Goal: Task Accomplishment & Management: Manage account settings

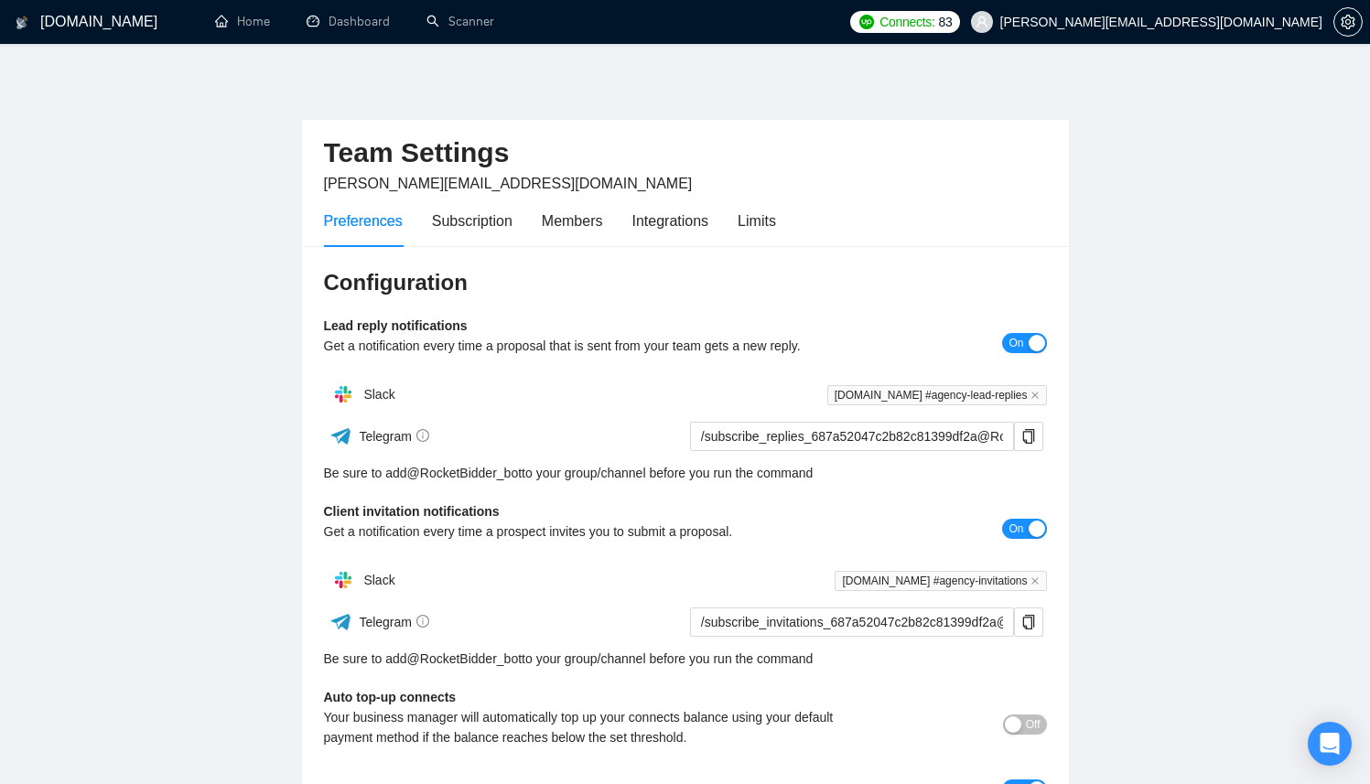
click at [529, 249] on div "Configuration Lead reply notifications Get a notification every time a proposal…" at bounding box center [685, 642] width 767 height 792
click at [493, 227] on div "Subscription" at bounding box center [472, 221] width 81 height 23
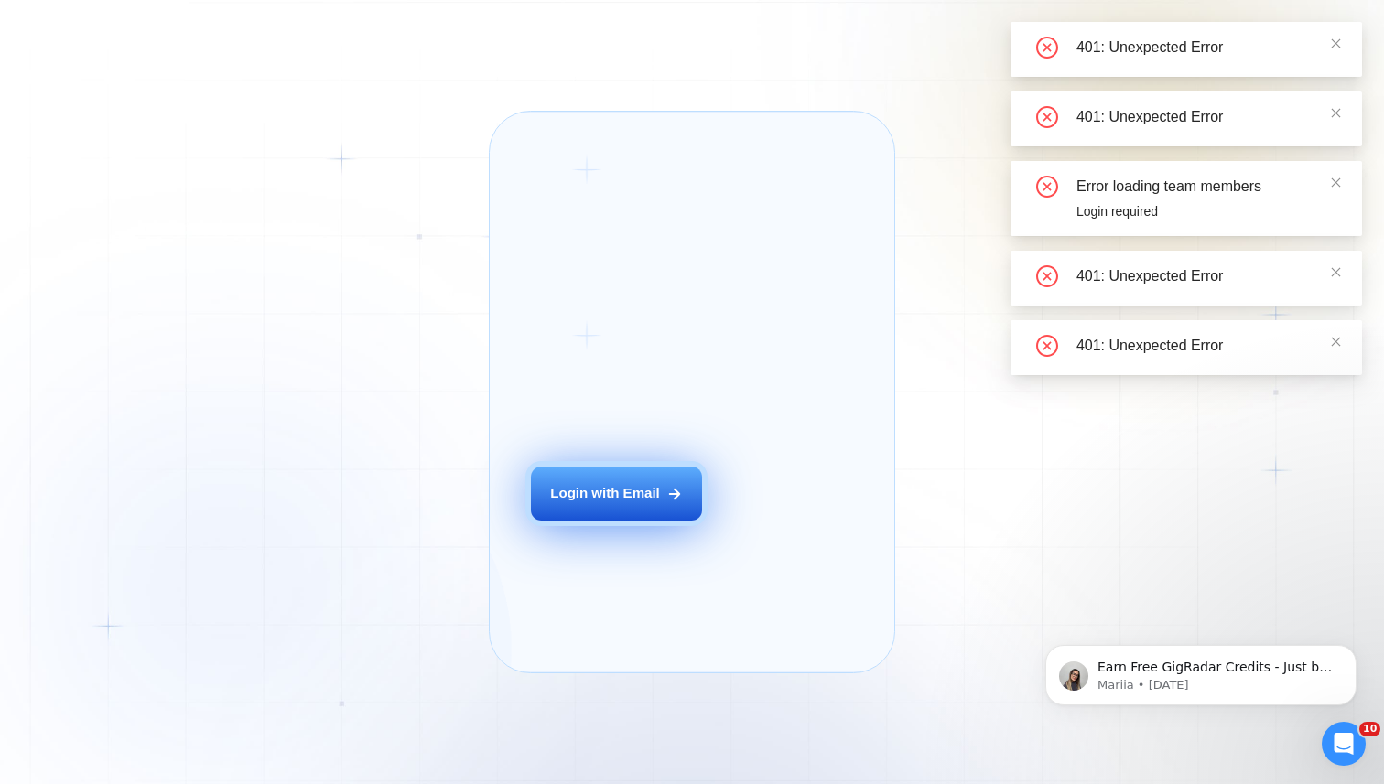
click at [641, 503] on div "Login with Email" at bounding box center [605, 493] width 110 height 19
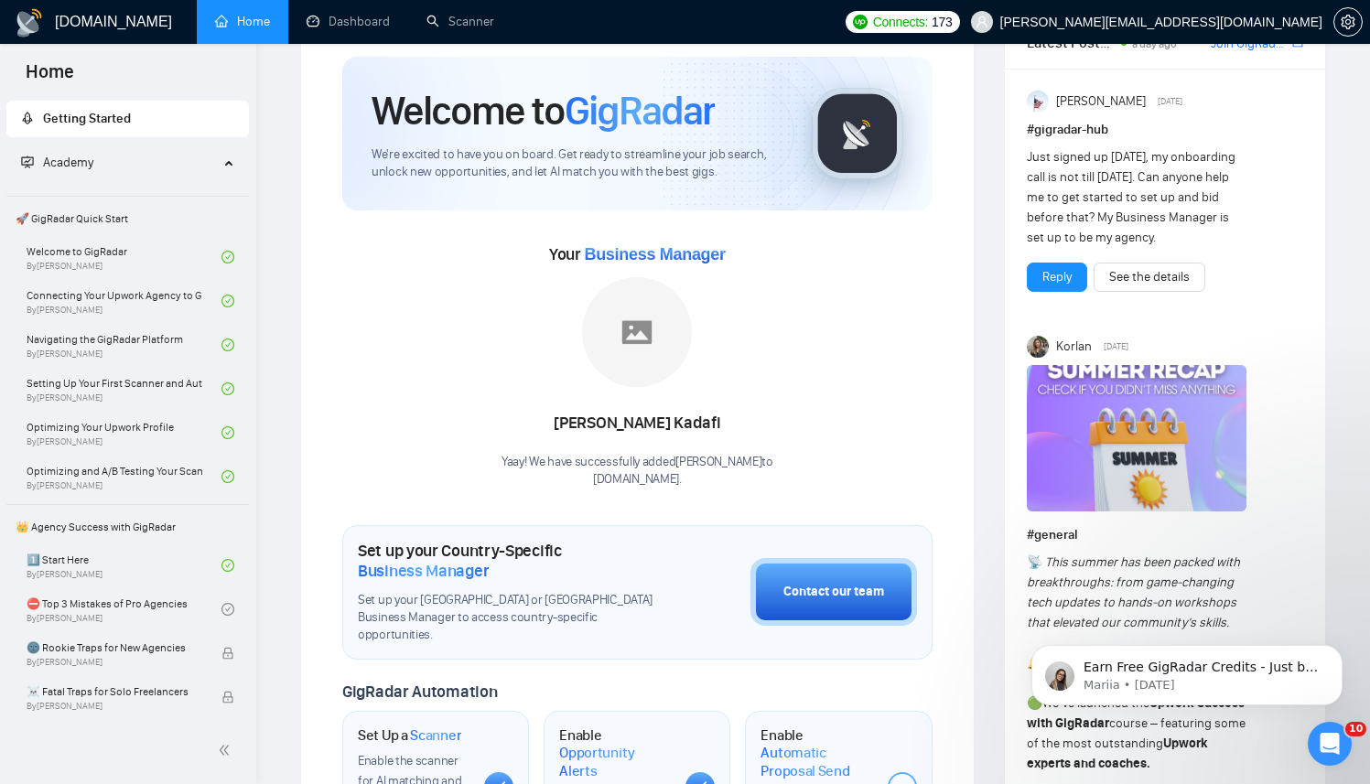
scroll to position [79, 0]
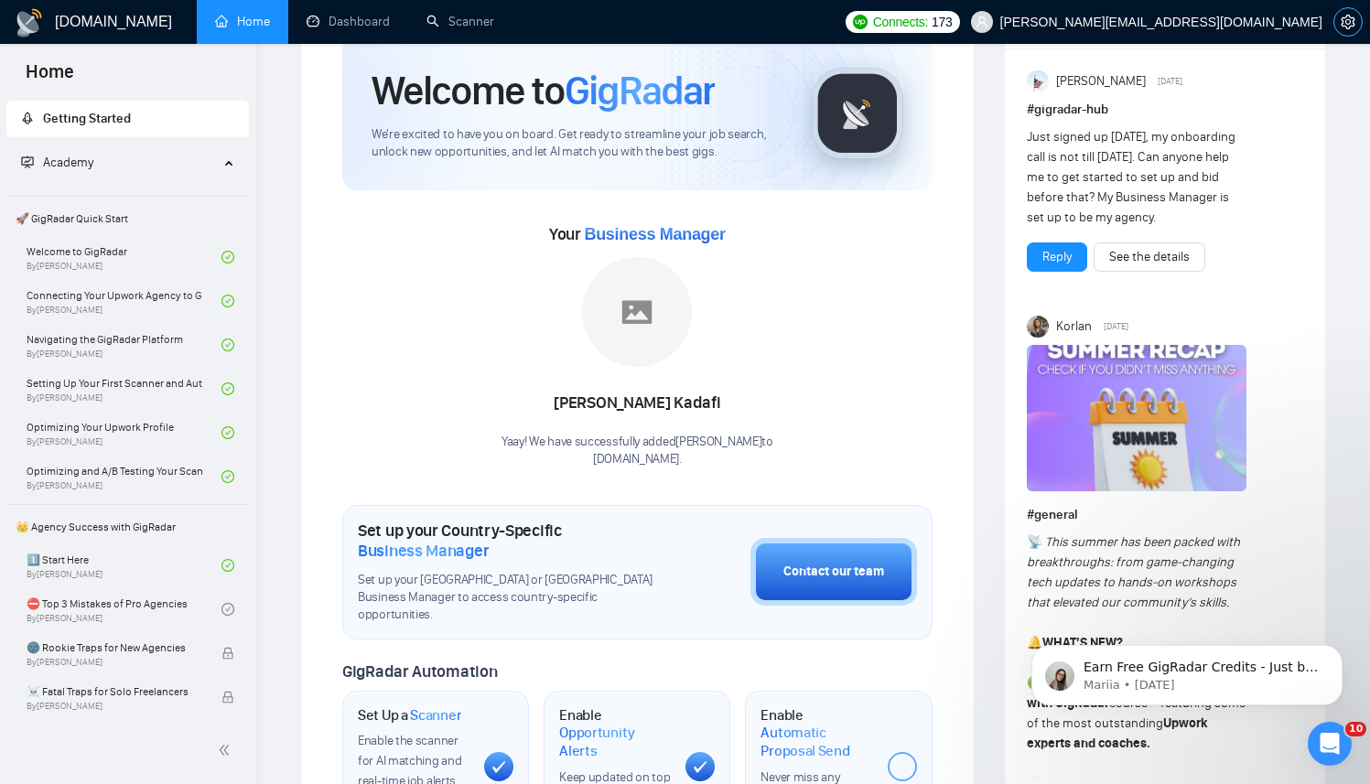
click at [1361, 24] on span "setting" at bounding box center [1347, 22] width 27 height 15
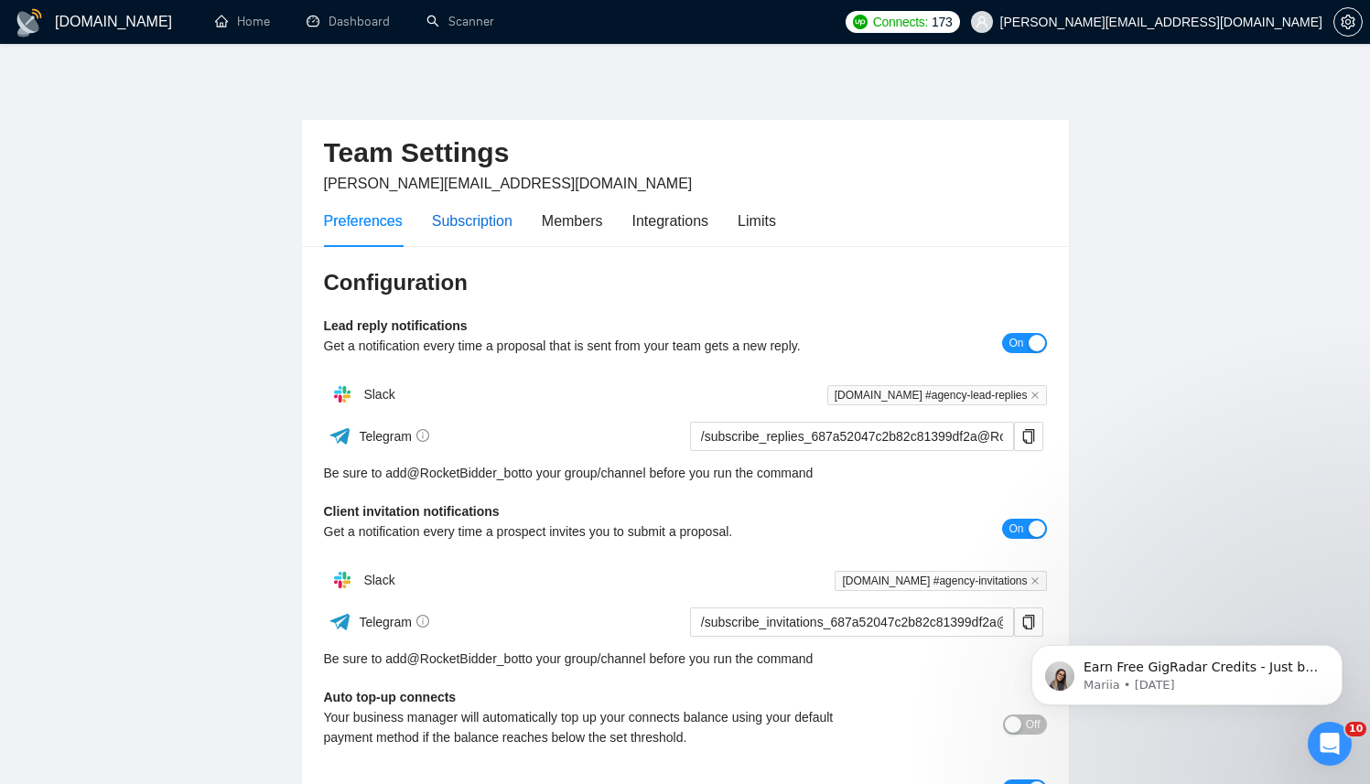
click at [488, 219] on div "Subscription" at bounding box center [472, 221] width 81 height 23
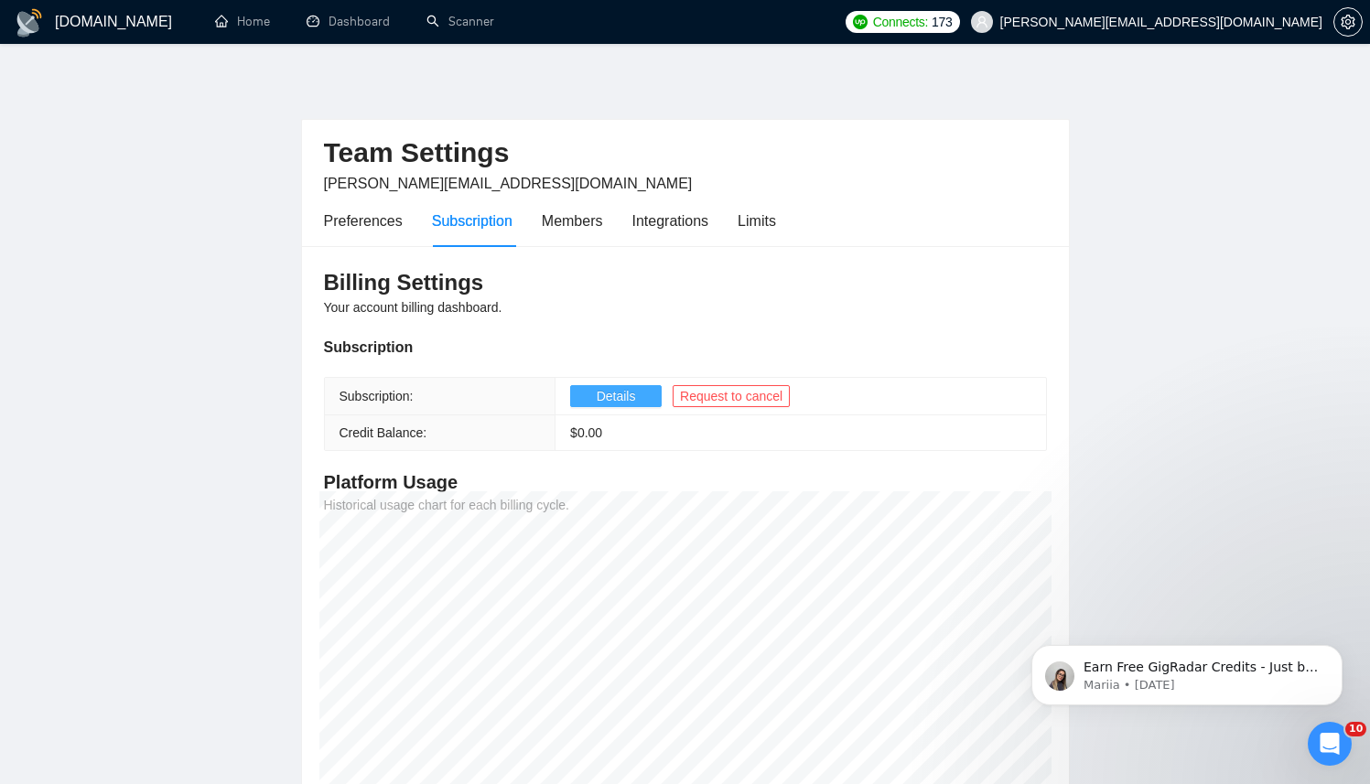
click at [613, 393] on span "Details" at bounding box center [616, 396] width 39 height 20
click at [1327, 651] on button "Dismiss notification" at bounding box center [1337, 651] width 24 height 24
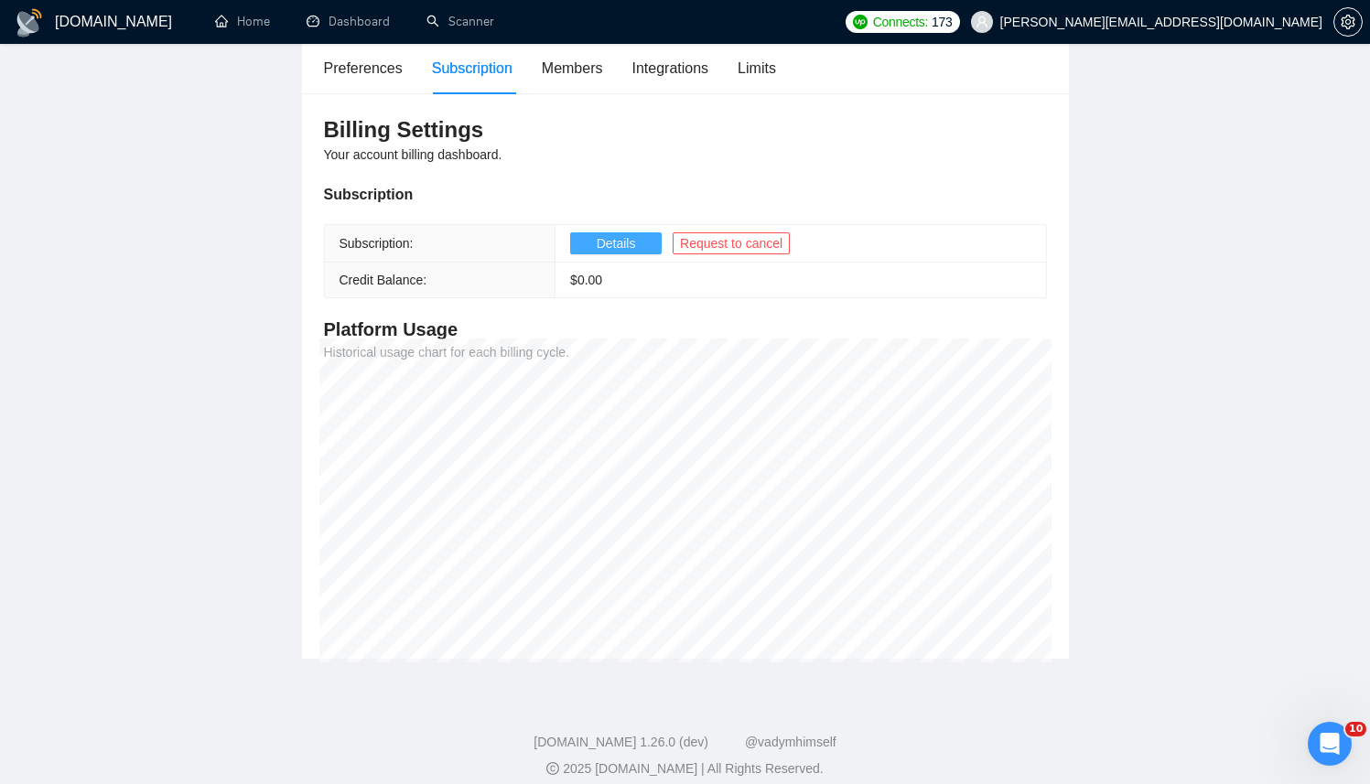
scroll to position [169, 0]
